Goal: Transaction & Acquisition: Purchase product/service

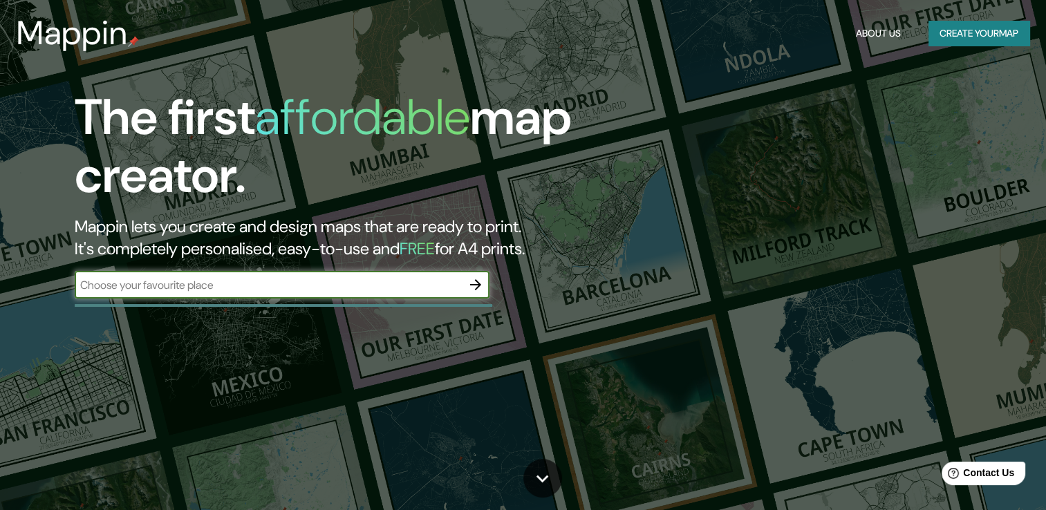
click at [95, 286] on input "text" at bounding box center [268, 285] width 387 height 16
type input "cuernavaca [PERSON_NAME]"
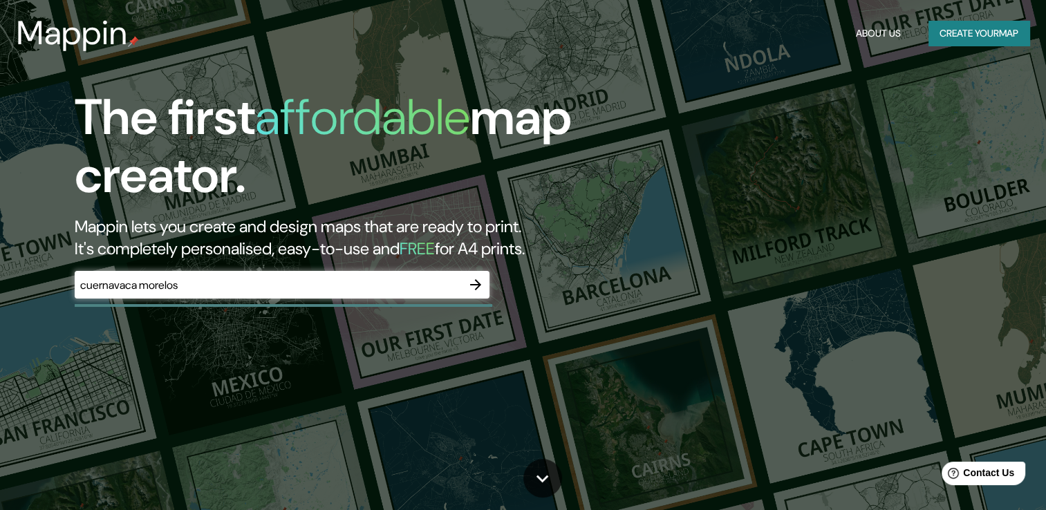
click at [218, 339] on div "The first affordable map creator. Mappin lets you create and design maps that a…" at bounding box center [523, 255] width 1046 height 510
click at [479, 288] on icon "button" at bounding box center [475, 285] width 17 height 17
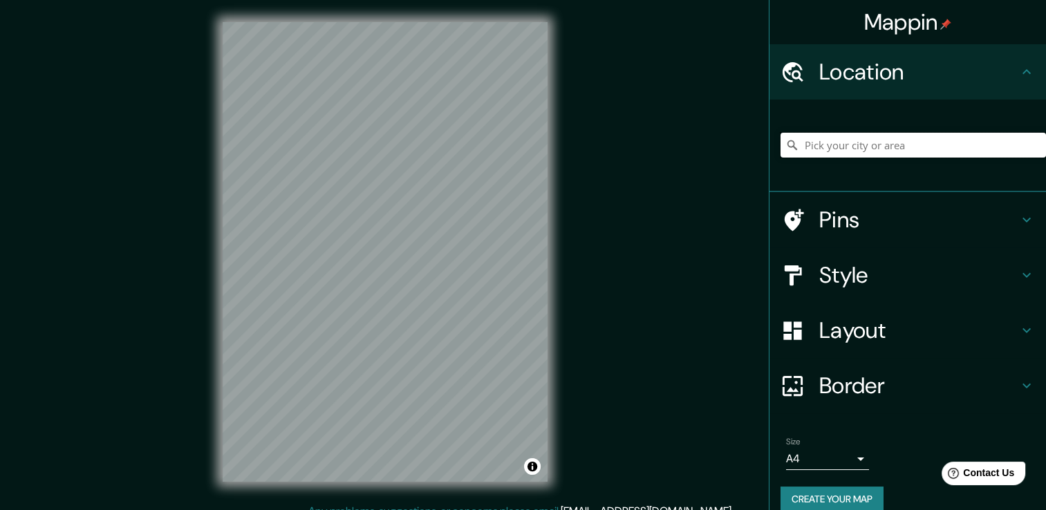
click at [802, 145] on input "Pick your city or area" at bounding box center [912, 145] width 265 height 25
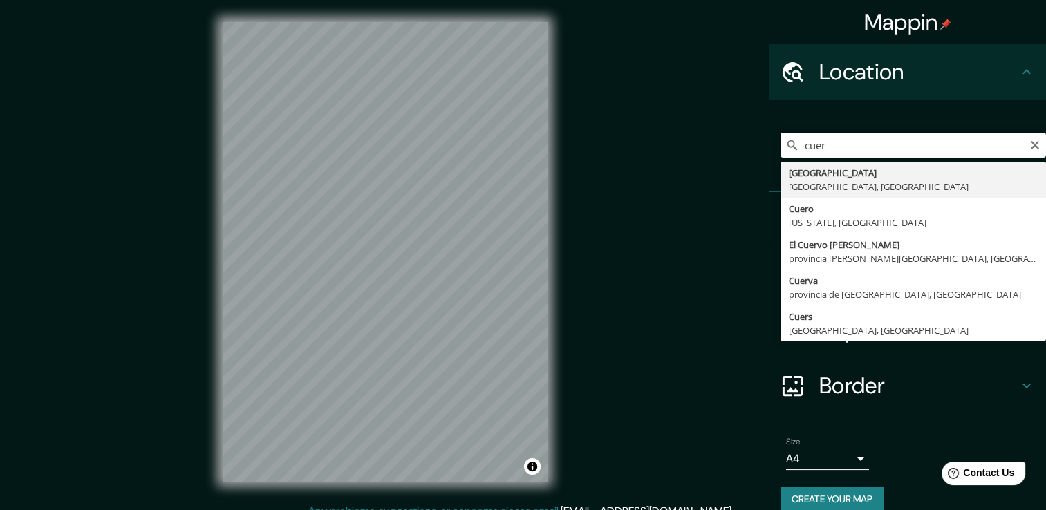
type input "[GEOGRAPHIC_DATA], [GEOGRAPHIC_DATA], [GEOGRAPHIC_DATA]"
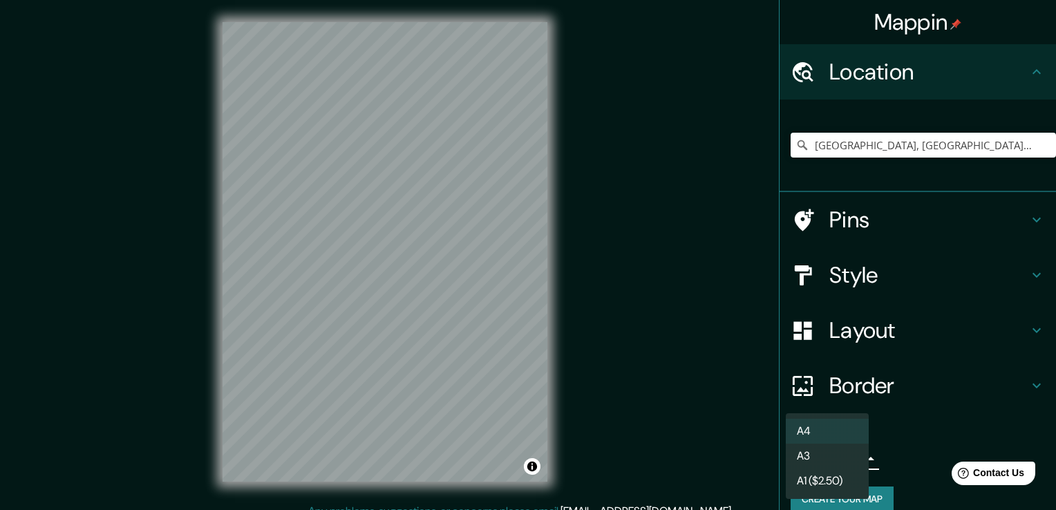
click at [851, 456] on body "Mappin Location Cuernavaca, Morelos, México Pins Style Layout Border Choose a b…" at bounding box center [528, 255] width 1056 height 510
click at [828, 434] on li "A4" at bounding box center [827, 431] width 83 height 25
click at [850, 460] on body "Mappin Location Cuernavaca, Morelos, México Pins Style Layout Border Choose a b…" at bounding box center [528, 255] width 1056 height 510
click at [473, 260] on div at bounding box center [528, 255] width 1056 height 510
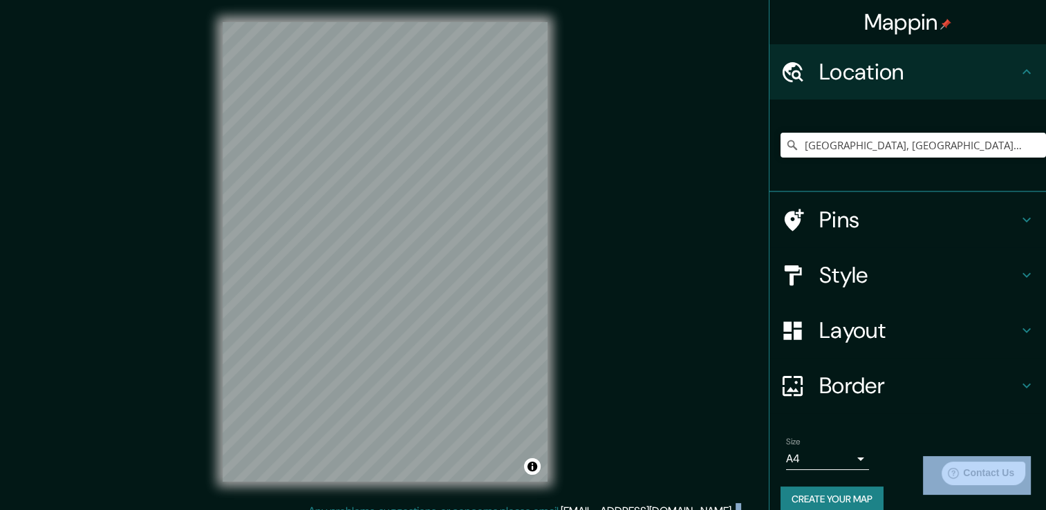
click at [473, 260] on div at bounding box center [523, 255] width 1046 height 510
drag, startPoint x: 473, startPoint y: 257, endPoint x: 691, endPoint y: 178, distance: 232.2
click at [691, 178] on div "Mappin Location Cuernavaca, Morelos, México Pins Style Layout Border Choose a b…" at bounding box center [523, 262] width 1046 height 525
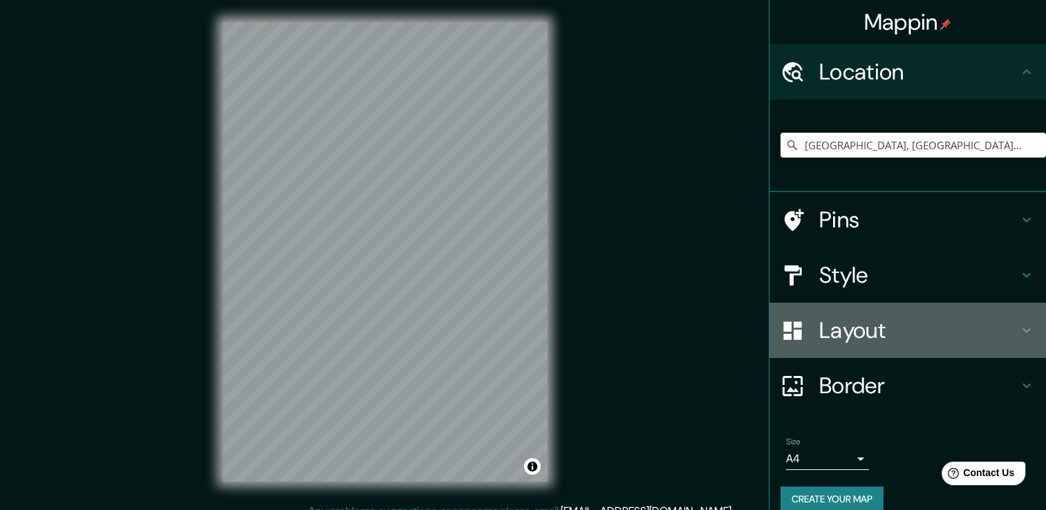
click at [1018, 328] on icon at bounding box center [1026, 330] width 17 height 17
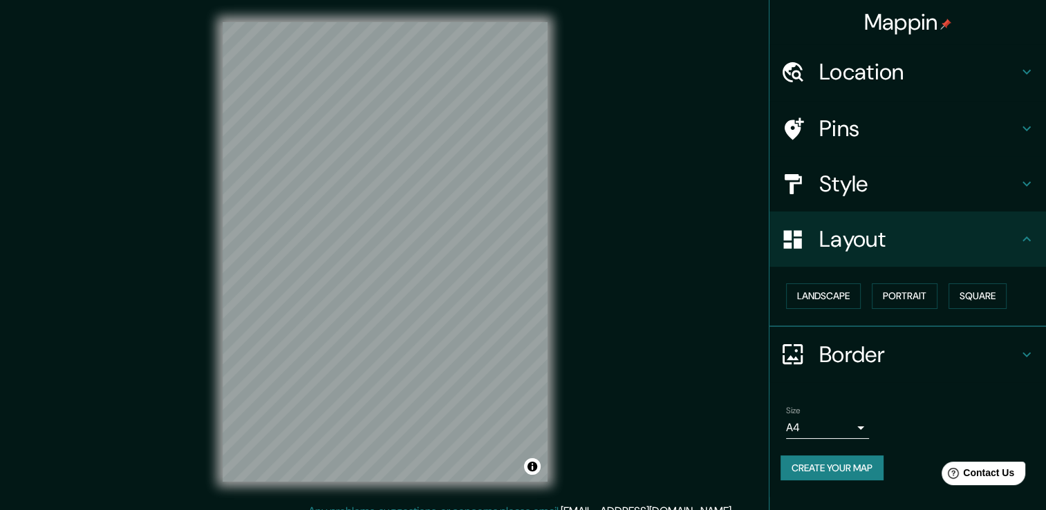
click at [1026, 184] on icon at bounding box center [1026, 184] width 8 height 5
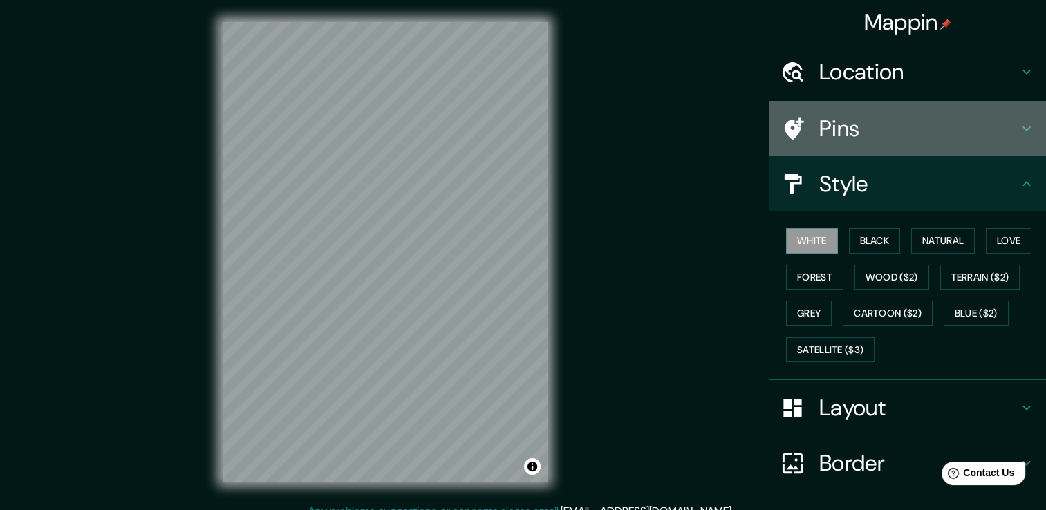
click at [1020, 129] on icon at bounding box center [1026, 128] width 17 height 17
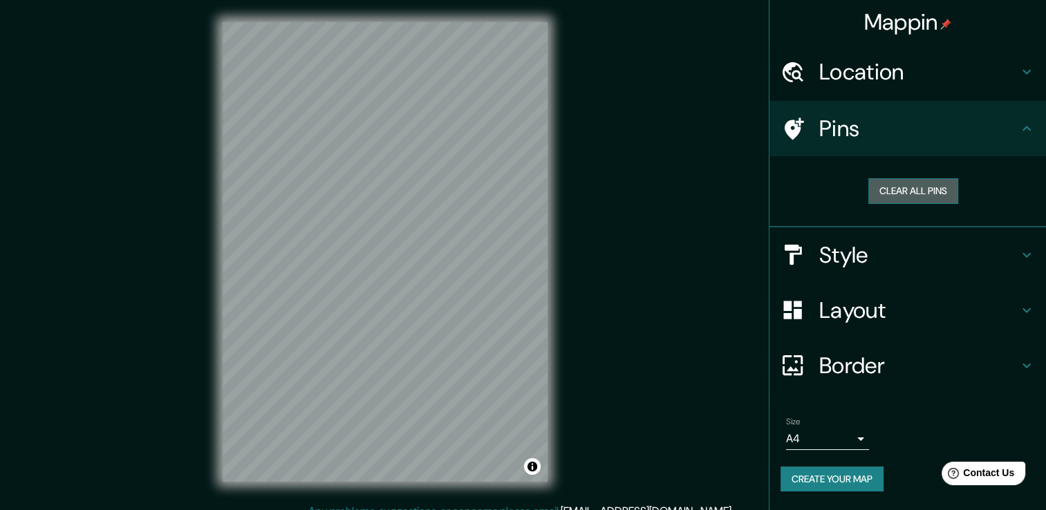
click at [910, 188] on button "Clear all pins" at bounding box center [913, 191] width 90 height 26
click at [406, 189] on div at bounding box center [405, 184] width 11 height 11
click at [623, 239] on div "Mappin Location Cuernavaca, Morelos, México Pins Clear all pins Style Layout Bo…" at bounding box center [523, 262] width 1046 height 525
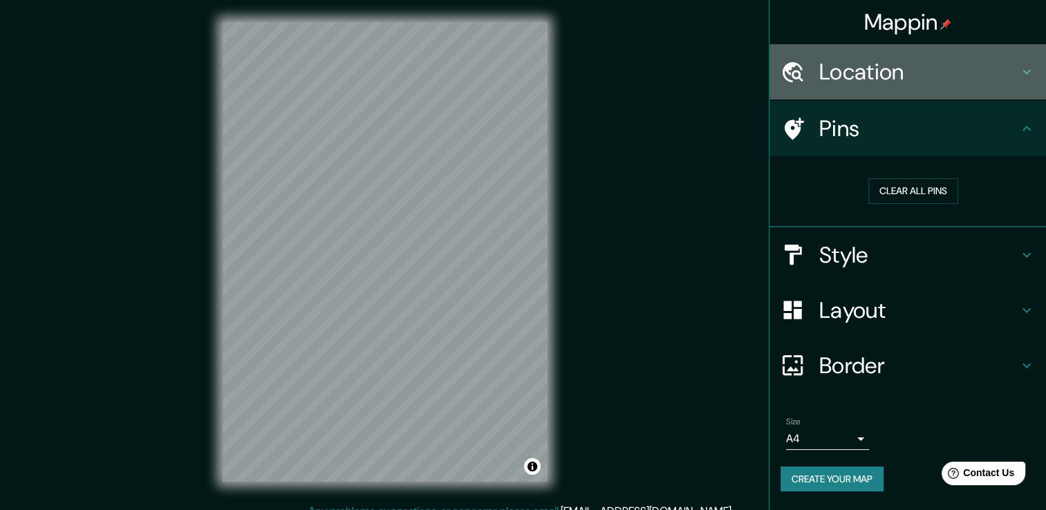
click at [1023, 71] on icon at bounding box center [1026, 72] width 8 height 5
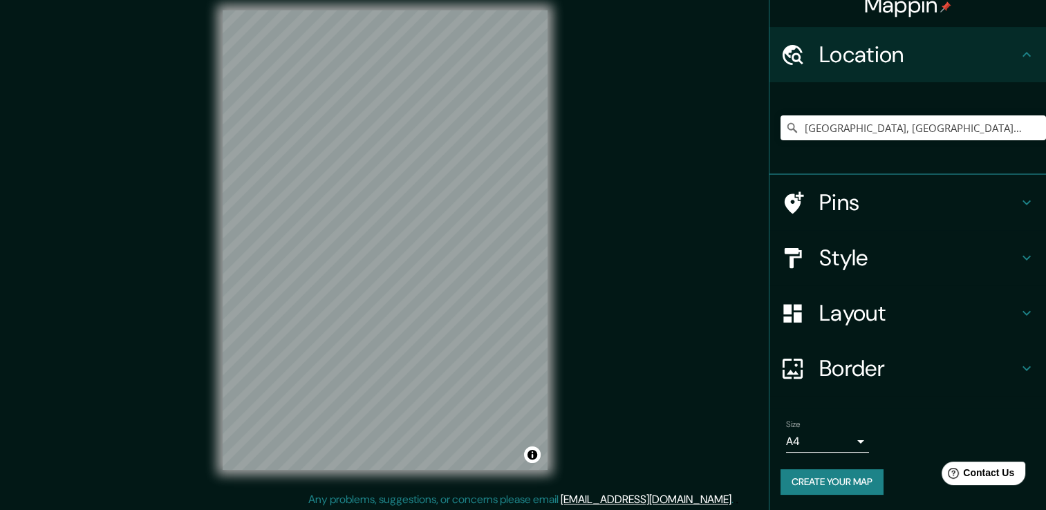
scroll to position [15, 0]
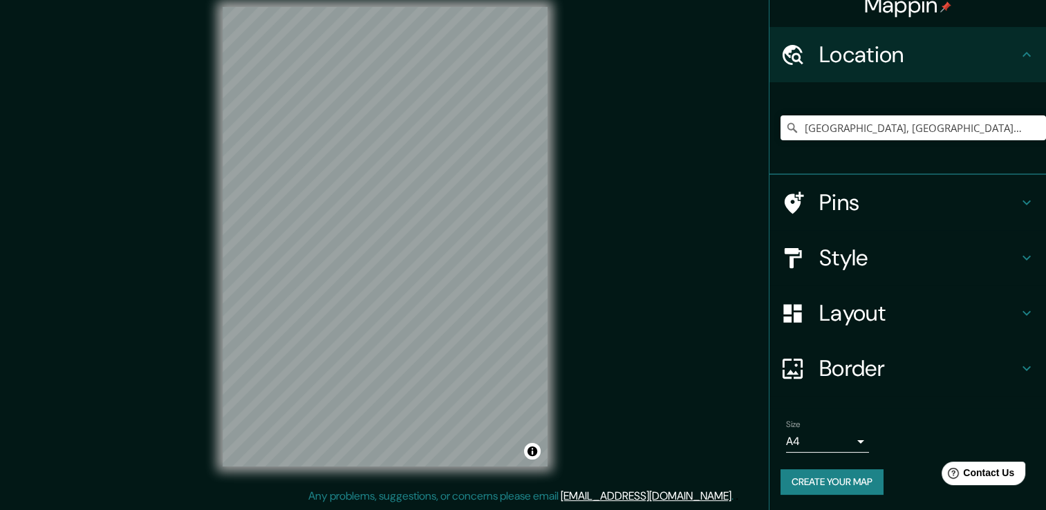
click at [636, 494] on link "[EMAIL_ADDRESS][DOMAIN_NAME]" at bounding box center [646, 496] width 171 height 15
click at [630, 366] on div "Mappin Location Cuernavaca, Morelos, México Pins Style Layout Border Choose a b…" at bounding box center [523, 247] width 1046 height 525
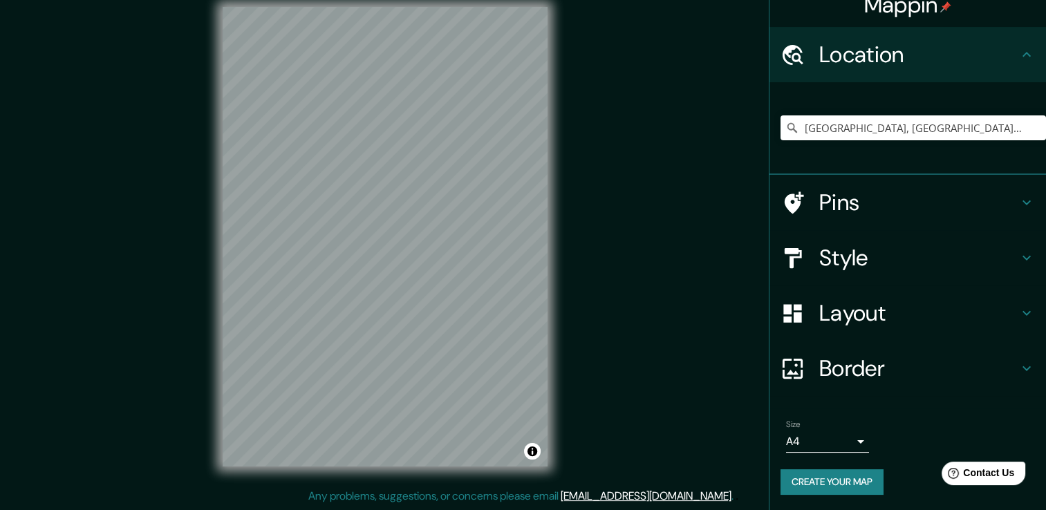
click at [630, 366] on div "Mappin Location Cuernavaca, Morelos, México Pins Style Layout Border Choose a b…" at bounding box center [523, 247] width 1046 height 525
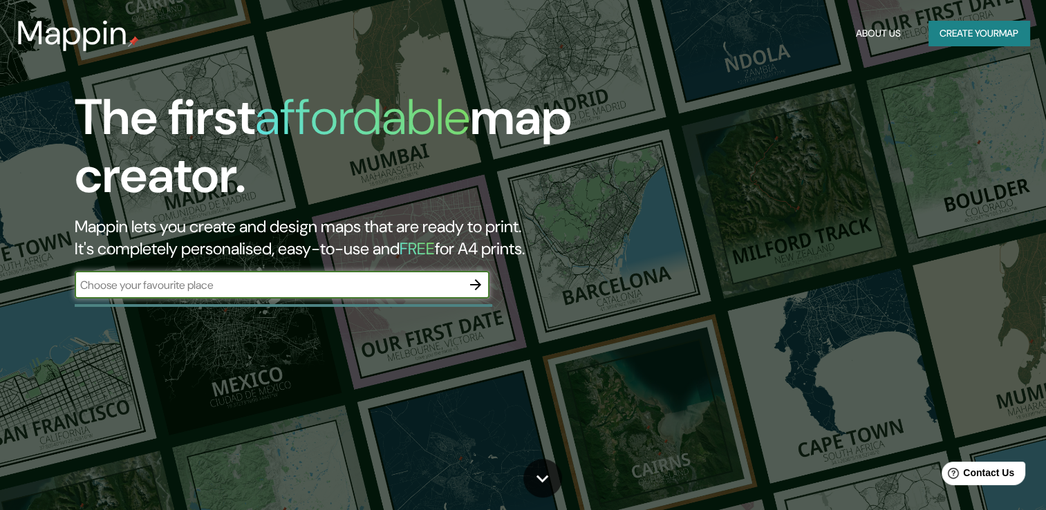
click at [232, 283] on input "text" at bounding box center [268, 285] width 387 height 16
type input "cuernavaca [PERSON_NAME] con nombres de calles"
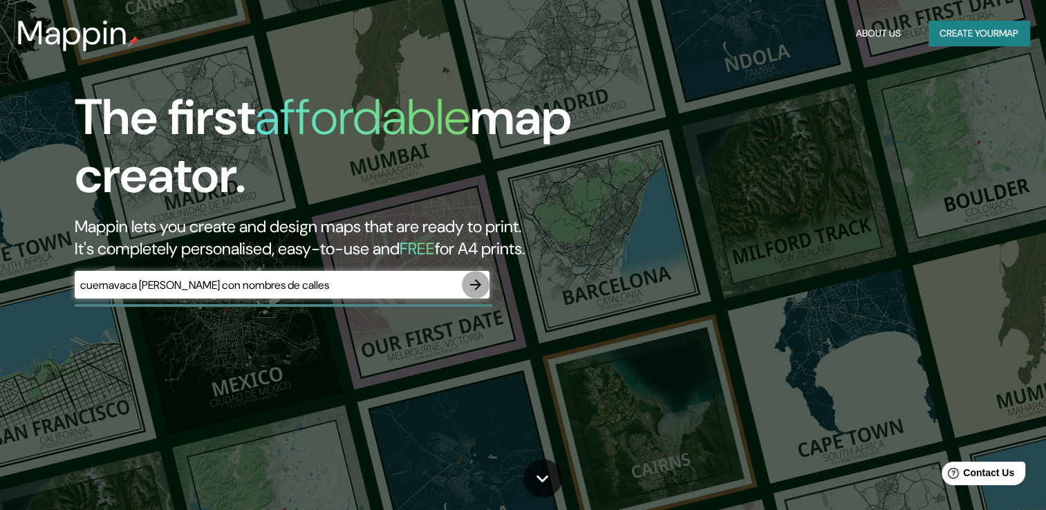
click at [476, 286] on icon "button" at bounding box center [475, 285] width 17 height 17
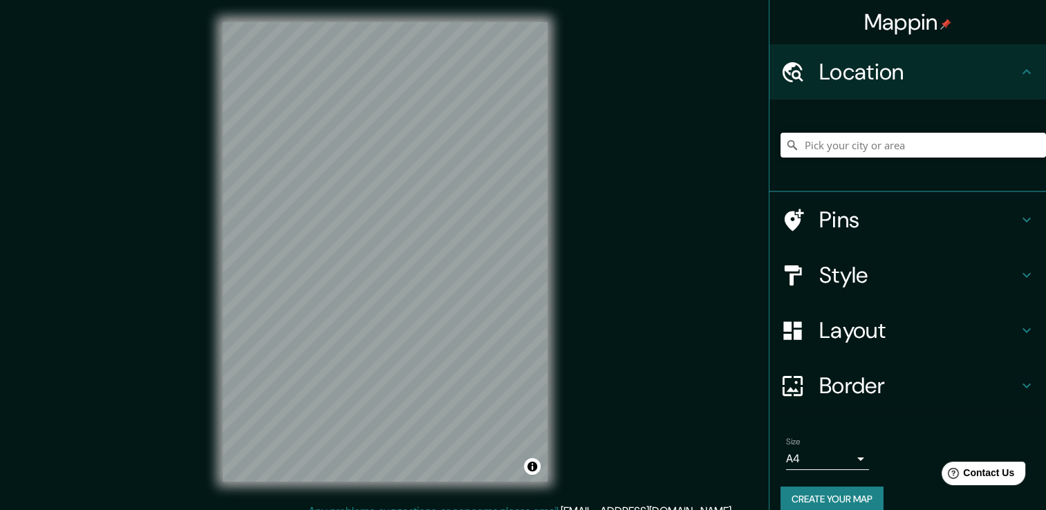
click at [799, 149] on input "Pick your city or area" at bounding box center [912, 145] width 265 height 25
click at [937, 148] on input "[GEOGRAPHIC_DATA], [GEOGRAPHIC_DATA], [GEOGRAPHIC_DATA]" at bounding box center [912, 145] width 265 height 25
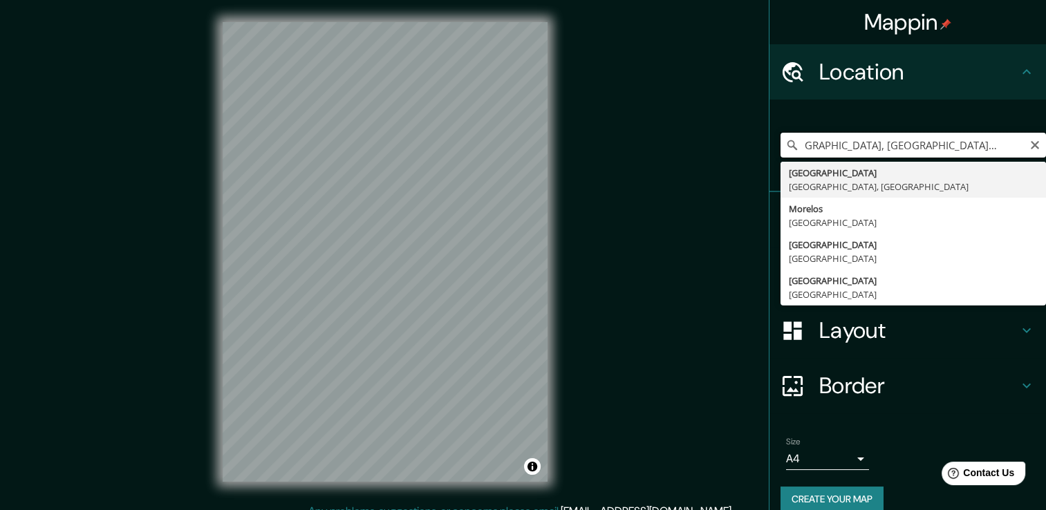
scroll to position [0, 30]
type input "[GEOGRAPHIC_DATA], [GEOGRAPHIC_DATA], [GEOGRAPHIC_DATA]"
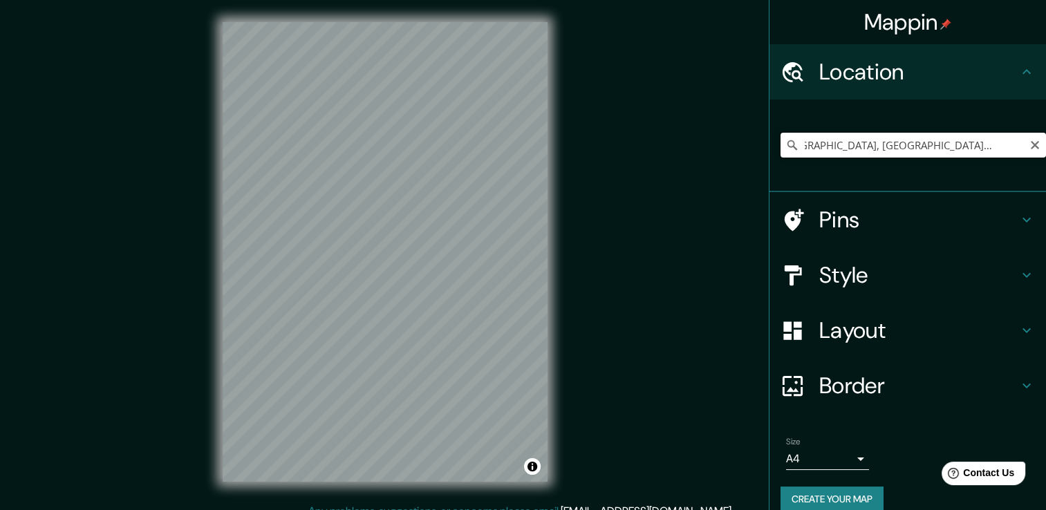
scroll to position [0, 0]
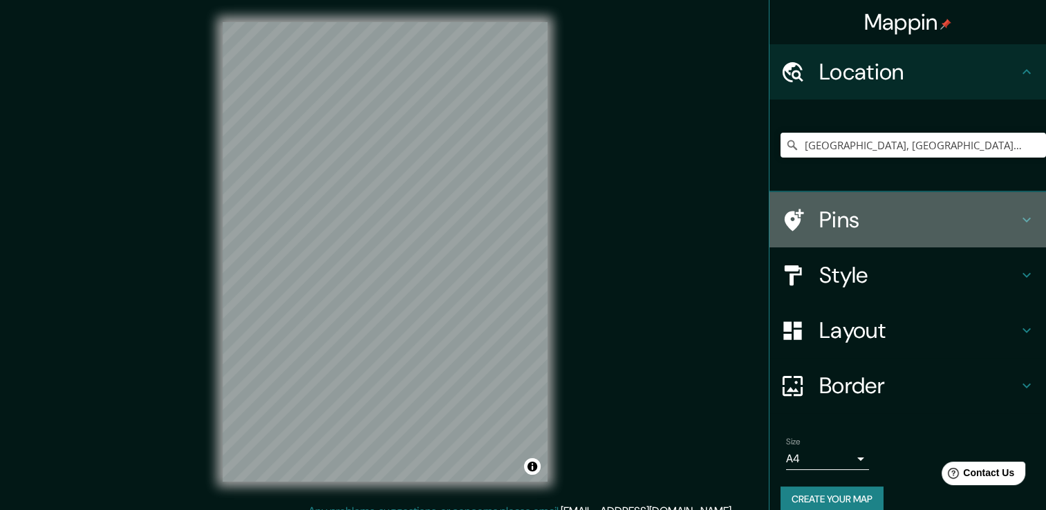
click at [942, 238] on div "Pins" at bounding box center [907, 219] width 277 height 55
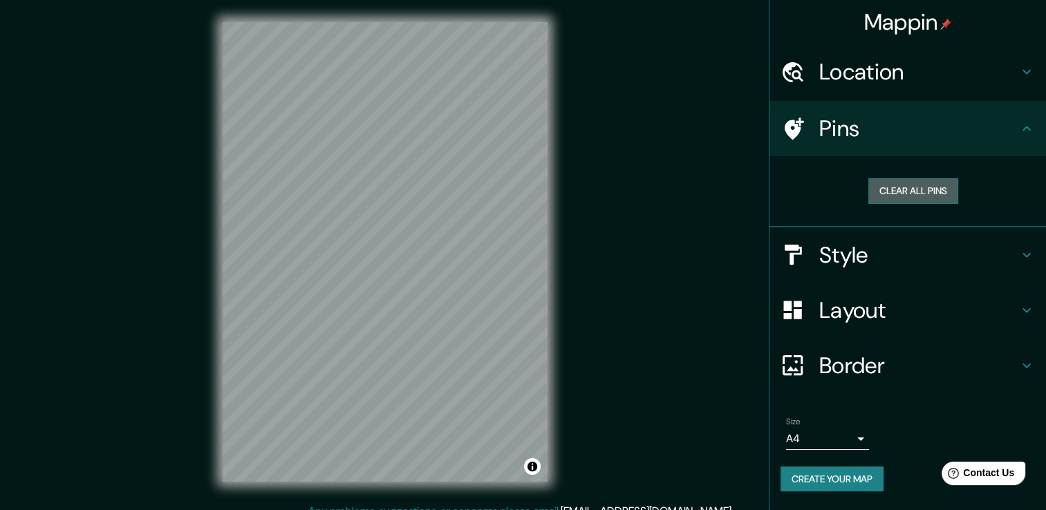
click at [929, 190] on button "Clear all pins" at bounding box center [913, 191] width 90 height 26
